Goal: Task Accomplishment & Management: Manage account settings

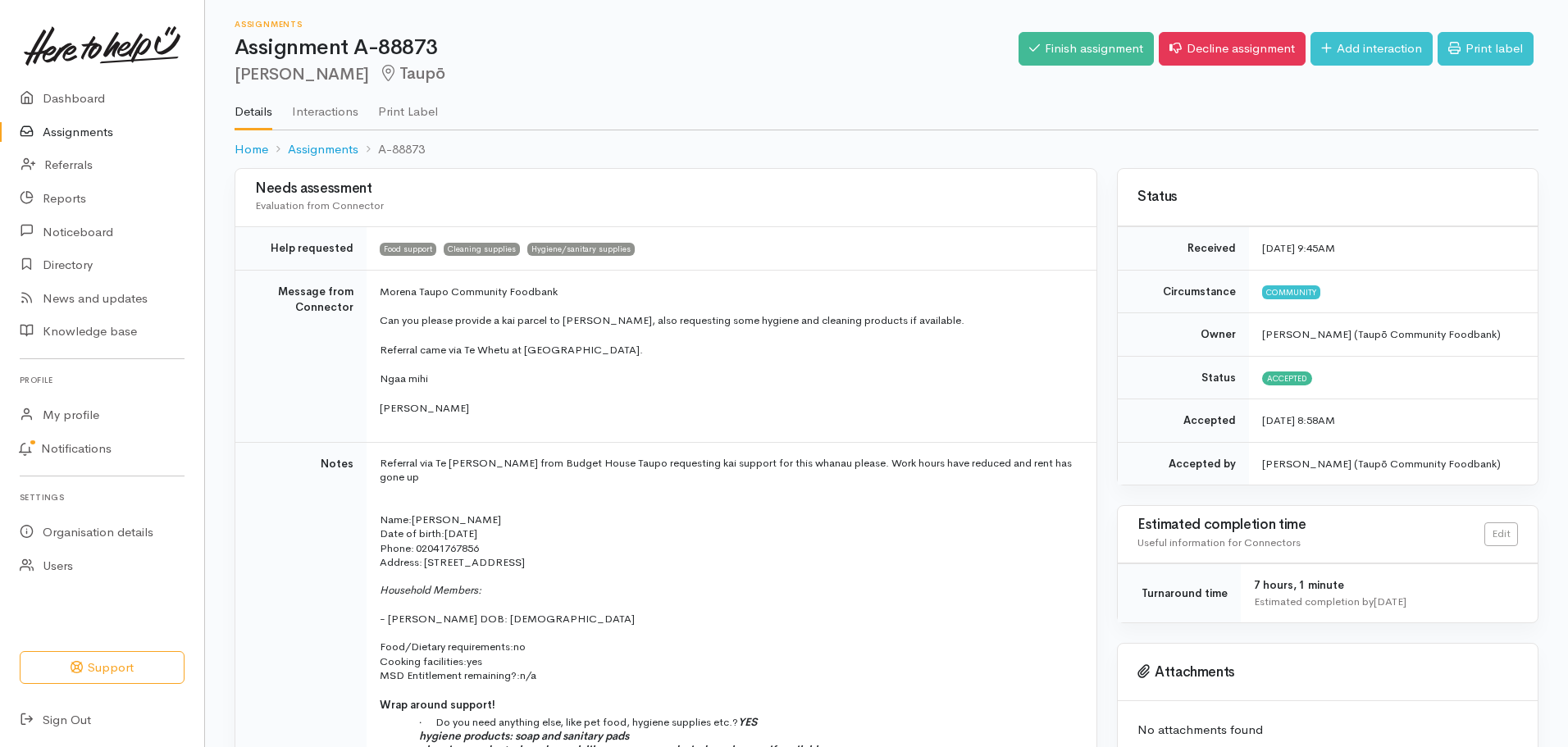
click at [88, 132] on link "Assignments" at bounding box center [102, 133] width 204 height 34
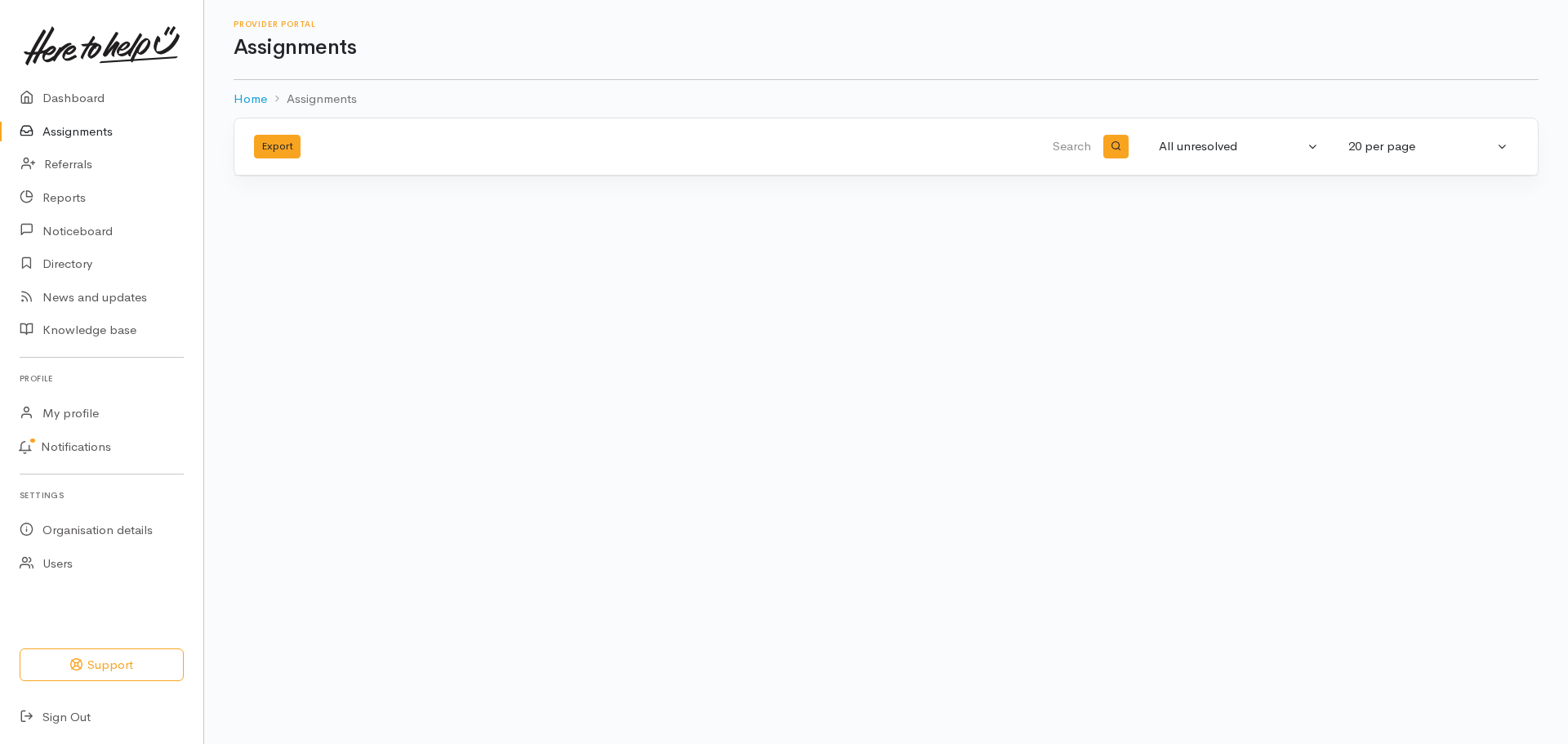
click at [87, 131] on link "Assignments" at bounding box center [101, 132] width 203 height 33
click at [92, 447] on link "Notifications" at bounding box center [99, 447] width 209 height 34
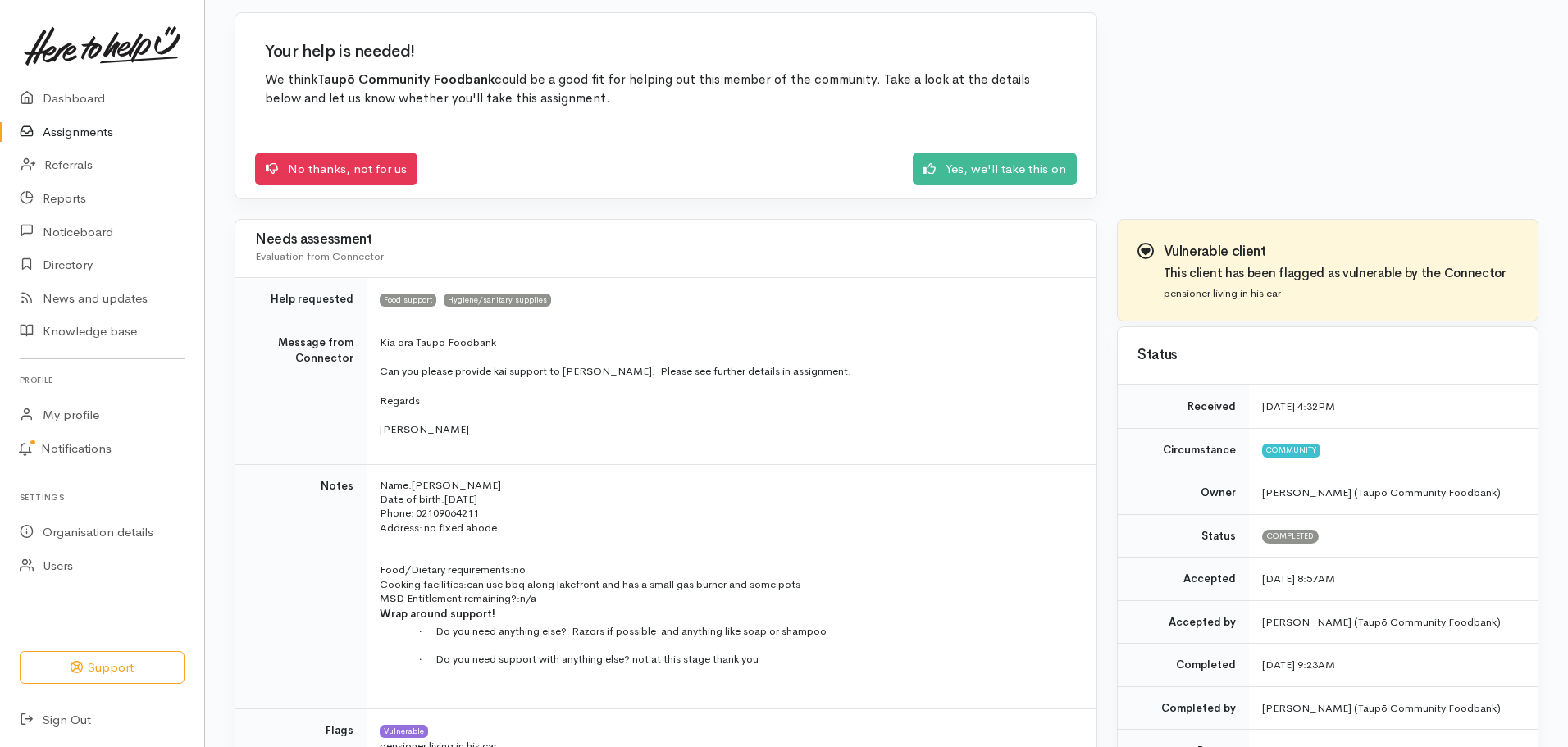
scroll to position [131, 0]
click at [80, 134] on link "Assignments" at bounding box center [102, 133] width 204 height 34
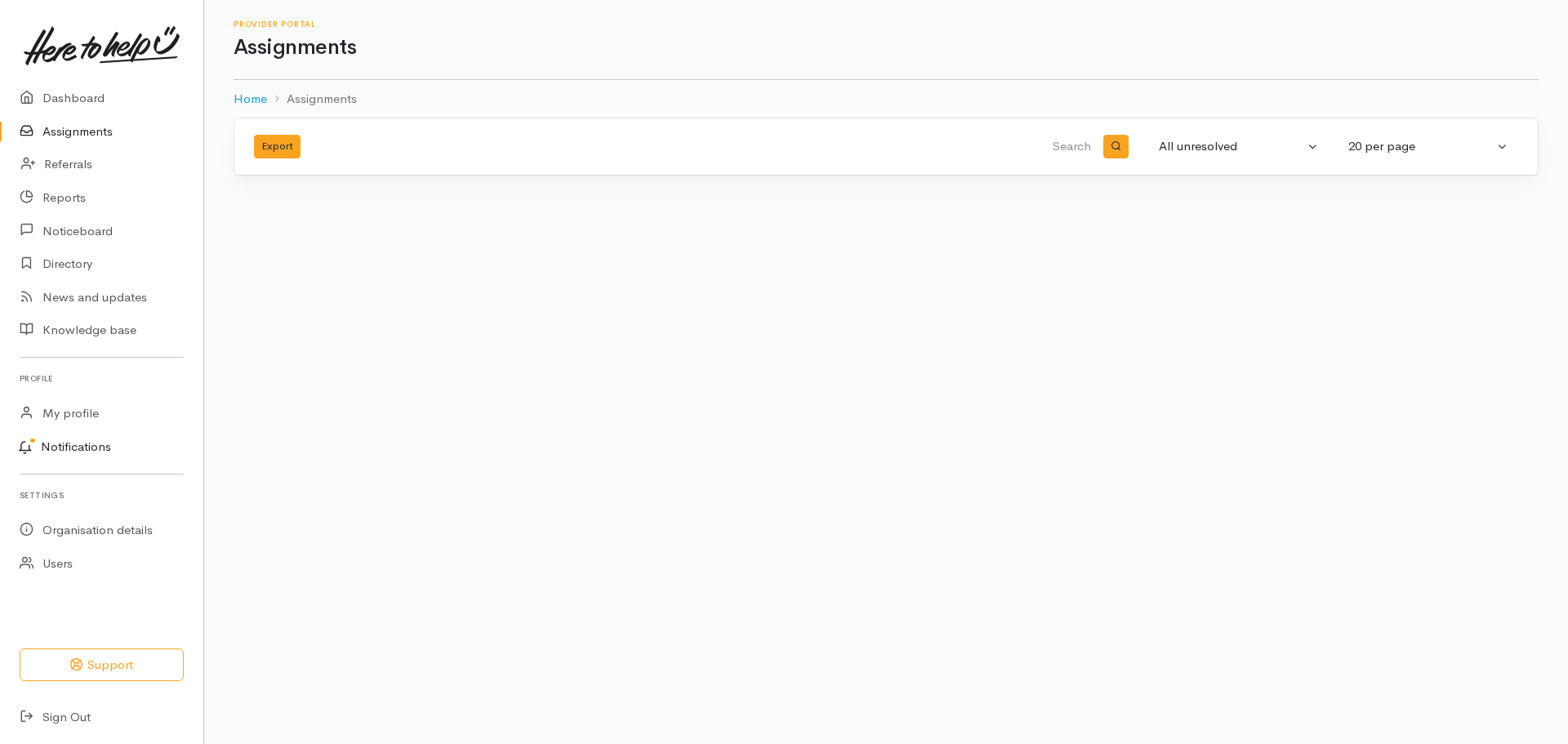
click at [92, 453] on link "Notifications" at bounding box center [99, 447] width 209 height 34
